Goal: Complete application form

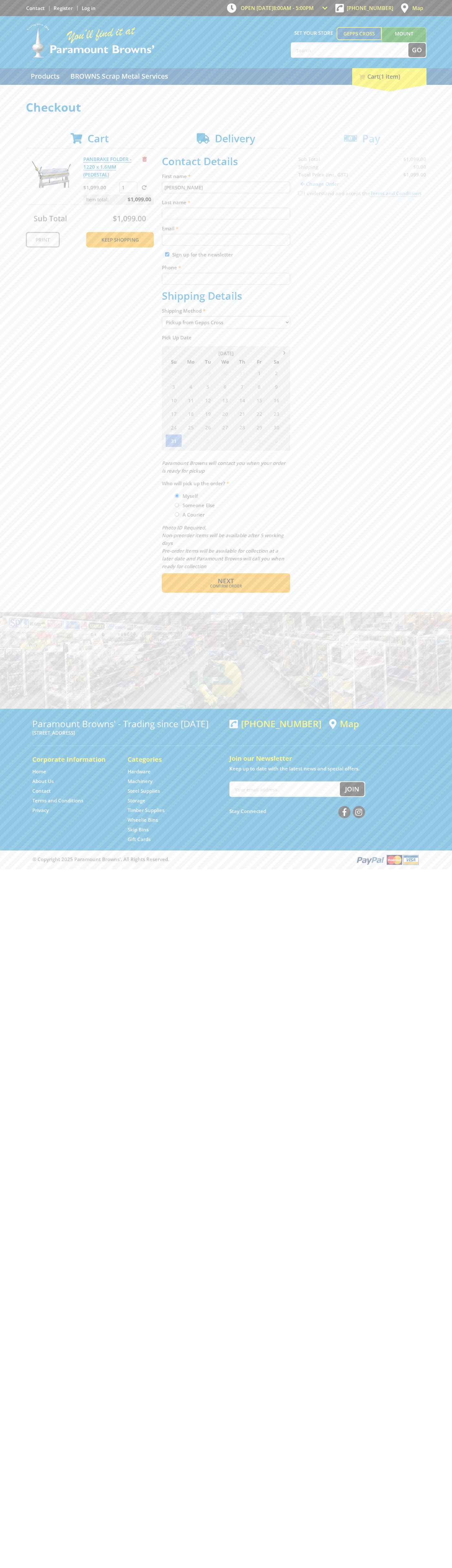
type input "[PERSON_NAME]"
type input "[EMAIL_ADDRESS][DOMAIN_NAME]"
type input "0293744000"
click at [226, 581] on span "Next" at bounding box center [225, 581] width 16 height 9
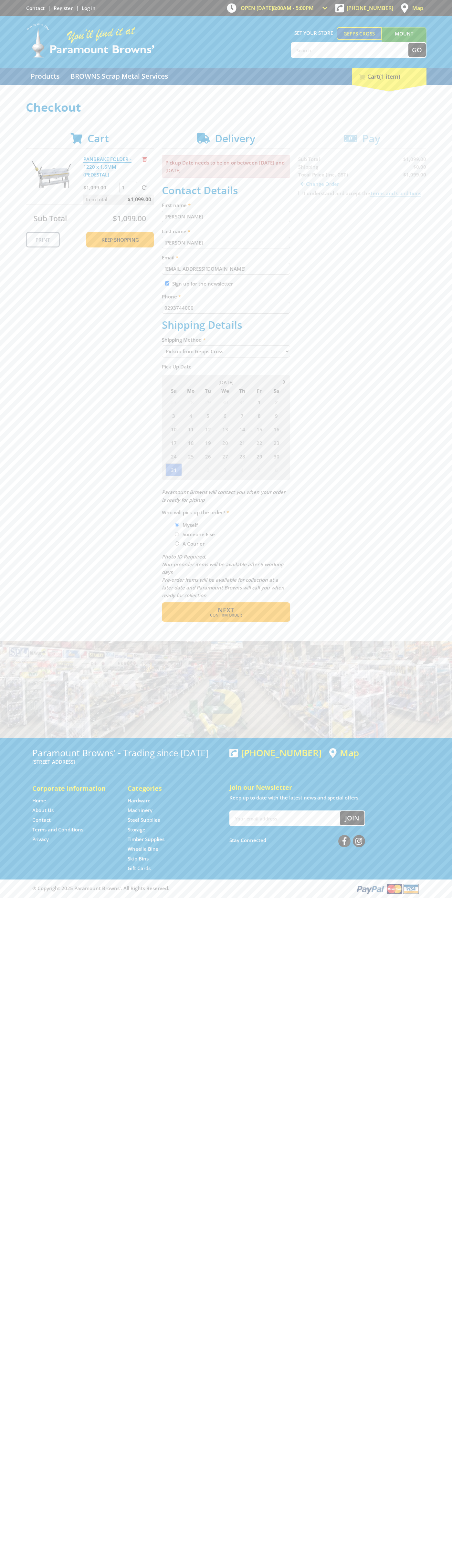
type input "[PERSON_NAME]"
click at [226, 615] on span "Confirm order" at bounding box center [225, 615] width 101 height 4
click at [226, 610] on span "Next" at bounding box center [225, 609] width 16 height 9
